Goal: Transaction & Acquisition: Purchase product/service

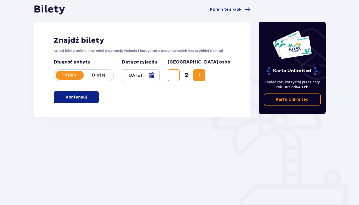
click at [87, 101] on button "Kontynuuj" at bounding box center [76, 97] width 45 height 12
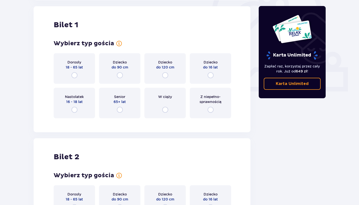
scroll to position [167, 0]
click at [74, 76] on input "radio" at bounding box center [74, 75] width 6 height 6
radio input "true"
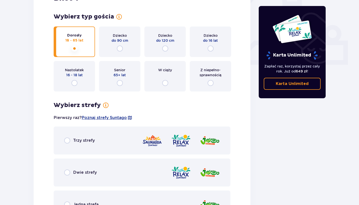
scroll to position [230, 0]
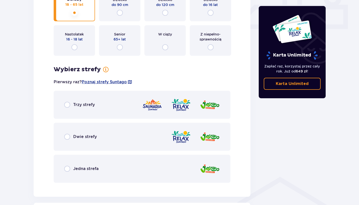
click at [85, 105] on p "Trzy strefy" at bounding box center [84, 105] width 22 height 6
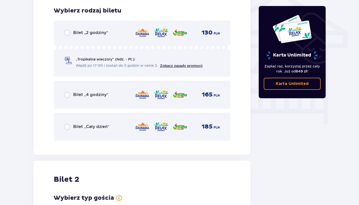
scroll to position [417, 0]
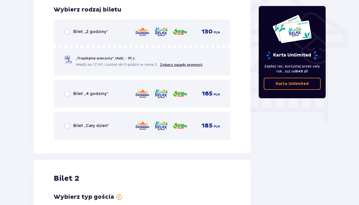
click at [76, 128] on p "Bilet „Cały dzień”" at bounding box center [91, 126] width 36 height 6
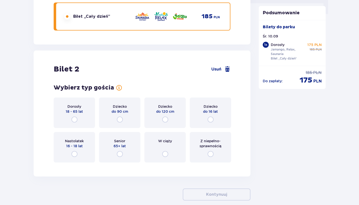
scroll to position [552, 0]
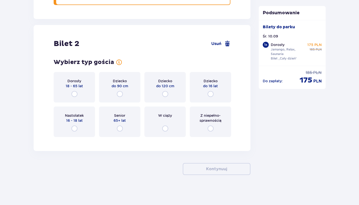
click at [76, 95] on input "radio" at bounding box center [74, 94] width 6 height 6
radio input "true"
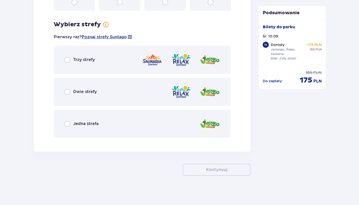
scroll to position [679, 0]
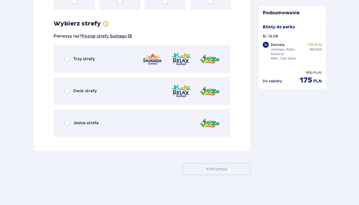
click at [81, 61] on p "Trzy strefy" at bounding box center [84, 59] width 22 height 6
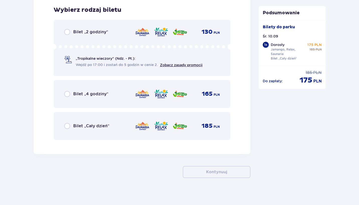
scroll to position [820, 0]
click at [80, 125] on p "Bilet „Cały dzień”" at bounding box center [91, 126] width 36 height 6
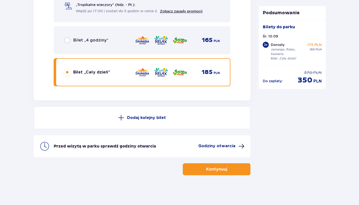
scroll to position [874, 0]
drag, startPoint x: 278, startPoint y: 33, endPoint x: 264, endPoint y: 34, distance: 13.3
click at [264, 34] on div "Bilety do parku Śr. 10.09 2 x Dorosły Jamango, Relax, Saunaria Bilet „Cały dzie…" at bounding box center [291, 43] width 59 height 38
click at [283, 36] on div "Śr. 10.09" at bounding box center [291, 36] width 59 height 5
click at [226, 170] on span "button" at bounding box center [228, 169] width 6 height 6
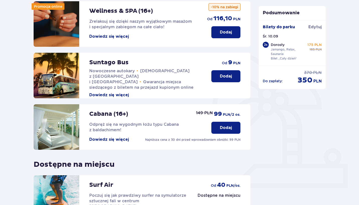
scroll to position [71, 0]
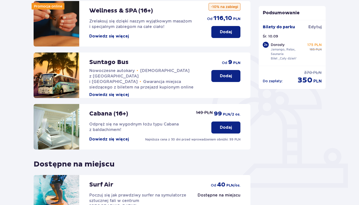
click at [110, 92] on button "Dowiedz się więcej" at bounding box center [109, 95] width 40 height 6
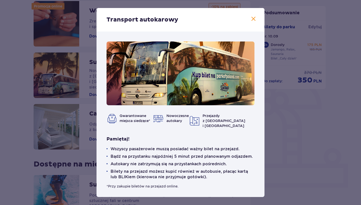
click at [254, 19] on span at bounding box center [253, 19] width 6 height 6
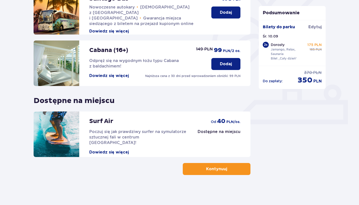
scroll to position [134, 0]
click at [211, 171] on p "Kontynuuj" at bounding box center [216, 170] width 21 height 6
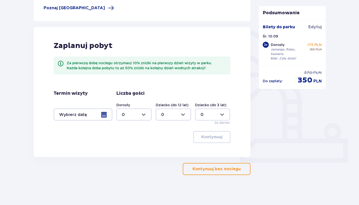
scroll to position [96, 0]
click at [224, 170] on p "Kontynuuj bez noclegu" at bounding box center [216, 170] width 48 height 6
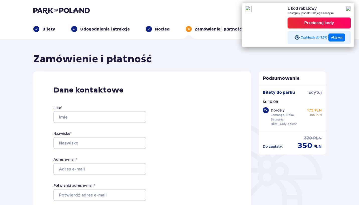
click at [308, 24] on div "Przetestuj kody" at bounding box center [319, 23] width 30 height 8
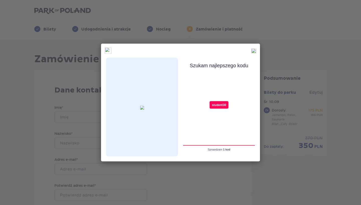
type input "student30"
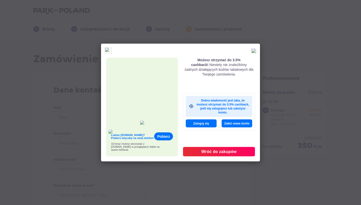
click at [254, 50] on img at bounding box center [253, 51] width 5 height 5
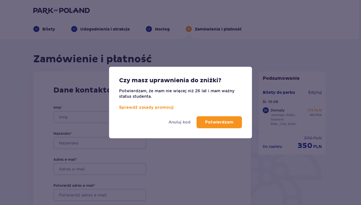
click at [221, 121] on p "Potwierdzam" at bounding box center [219, 123] width 28 height 6
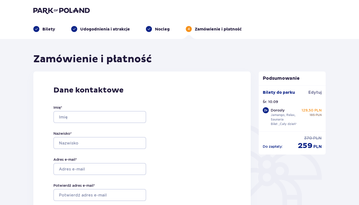
scroll to position [2, 0]
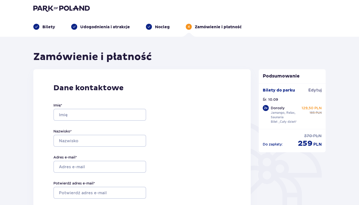
click at [315, 89] on span "Edytuj" at bounding box center [314, 91] width 13 height 6
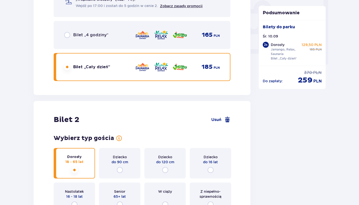
scroll to position [476, 0]
click at [217, 119] on span "Usuń" at bounding box center [216, 120] width 10 height 6
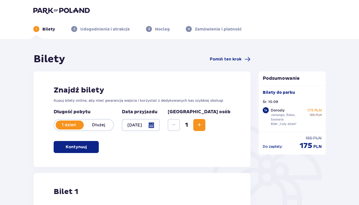
scroll to position [0, 0]
click at [205, 125] on button "Increase" at bounding box center [199, 125] width 12 height 12
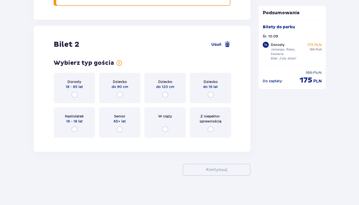
scroll to position [552, 0]
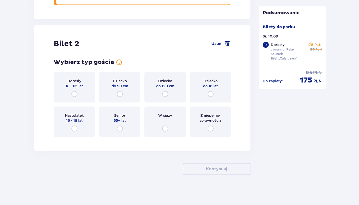
click at [75, 93] on input "radio" at bounding box center [74, 94] width 6 height 6
radio input "true"
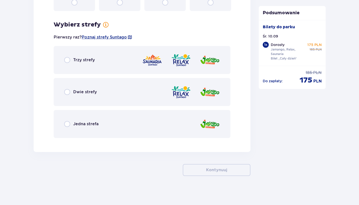
scroll to position [679, 0]
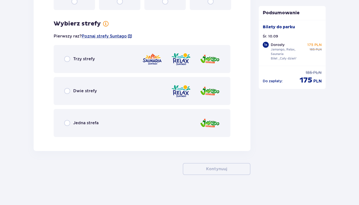
drag, startPoint x: 75, startPoint y: 93, endPoint x: 72, endPoint y: 55, distance: 38.7
click at [72, 55] on div "Trzy strefy" at bounding box center [142, 59] width 177 height 28
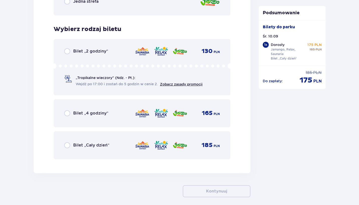
scroll to position [820, 0]
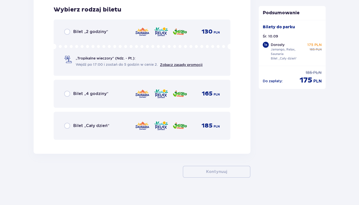
drag, startPoint x: 72, startPoint y: 55, endPoint x: 67, endPoint y: 126, distance: 71.8
click at [67, 126] on input "radio" at bounding box center [67, 126] width 6 height 6
radio input "true"
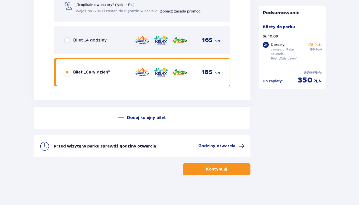
scroll to position [874, 0]
click at [214, 171] on p "Kontynuuj" at bounding box center [216, 170] width 21 height 6
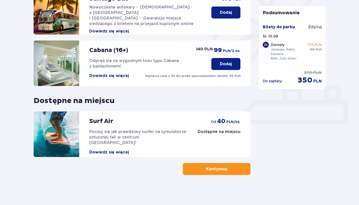
drag, startPoint x: 214, startPoint y: 171, endPoint x: 210, endPoint y: 171, distance: 4.0
click at [210, 171] on p "Kontynuuj" at bounding box center [216, 170] width 21 height 6
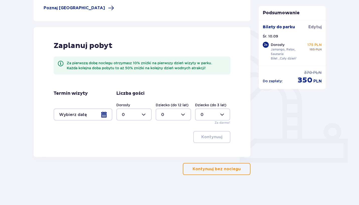
drag, startPoint x: 210, startPoint y: 171, endPoint x: 221, endPoint y: 170, distance: 11.6
click at [221, 170] on p "Kontynuuj bez noclegu" at bounding box center [216, 170] width 48 height 6
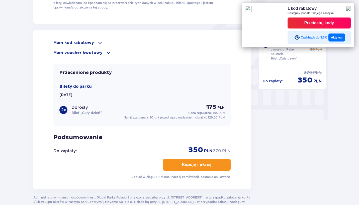
scroll to position [420, 0]
drag, startPoint x: 221, startPoint y: 170, endPoint x: 97, endPoint y: 40, distance: 179.4
click at [97, 40] on span at bounding box center [100, 43] width 6 height 6
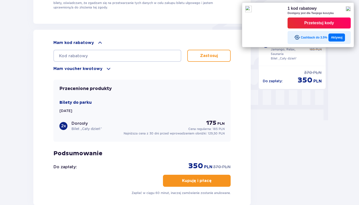
drag, startPoint x: 97, startPoint y: 40, endPoint x: 348, endPoint y: 10, distance: 252.2
click at [348, 10] on img at bounding box center [347, 8] width 5 height 5
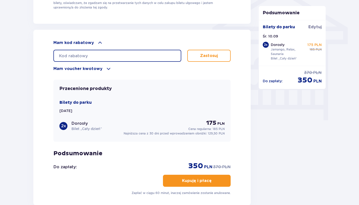
paste input "Kod Już Zastosowany"
type input "Kod Już Zastosowany"
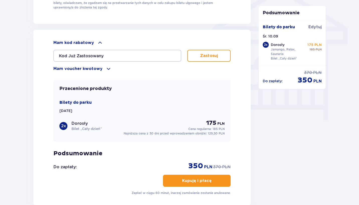
click at [204, 55] on p "Zastosuj" at bounding box center [209, 56] width 18 height 6
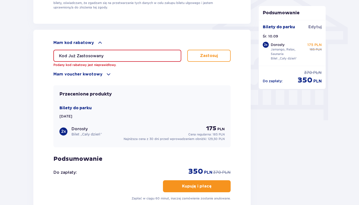
drag, startPoint x: 121, startPoint y: 51, endPoint x: 23, endPoint y: 59, distance: 98.4
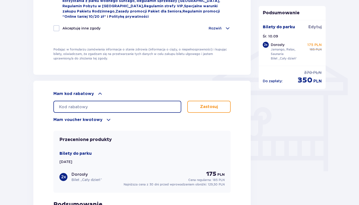
scroll to position [361, 0]
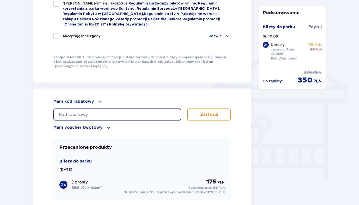
paste input "student30"
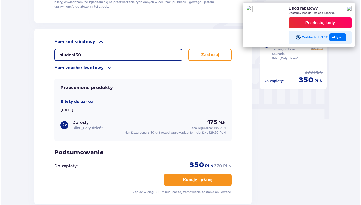
scroll to position [435, 0]
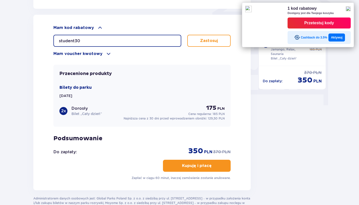
type input "student30"
click at [349, 9] on img at bounding box center [347, 8] width 5 height 5
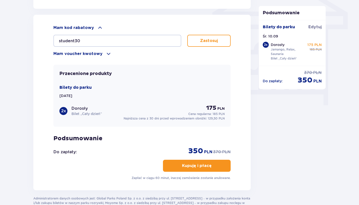
click at [215, 44] on button "Zastosuj" at bounding box center [208, 41] width 43 height 12
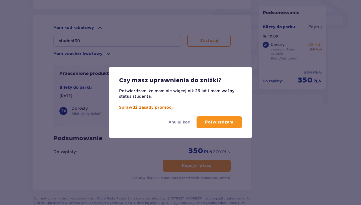
click at [156, 106] on link "Sprawdź zasady promocji" at bounding box center [146, 108] width 54 height 4
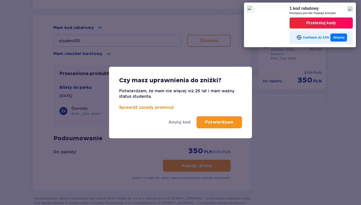
click at [350, 9] on img at bounding box center [349, 8] width 5 height 5
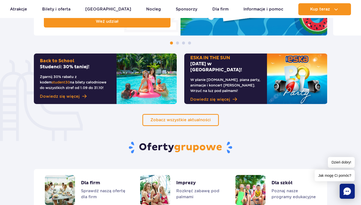
scroll to position [379, 0]
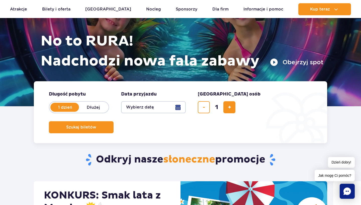
scroll to position [27, 0]
